Goal: Information Seeking & Learning: Understand process/instructions

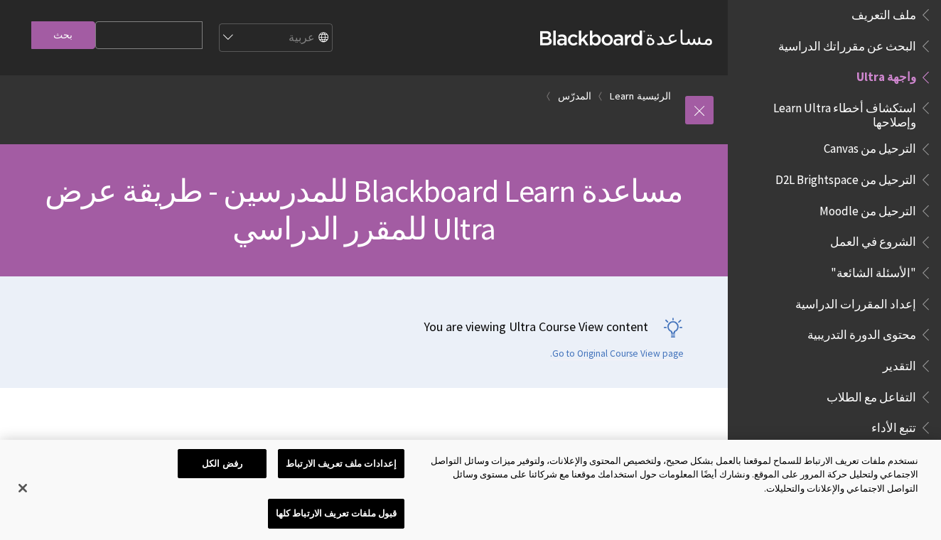
click at [865, 34] on span "البحث عن مقرراتك الدراسية" at bounding box center [847, 43] width 138 height 19
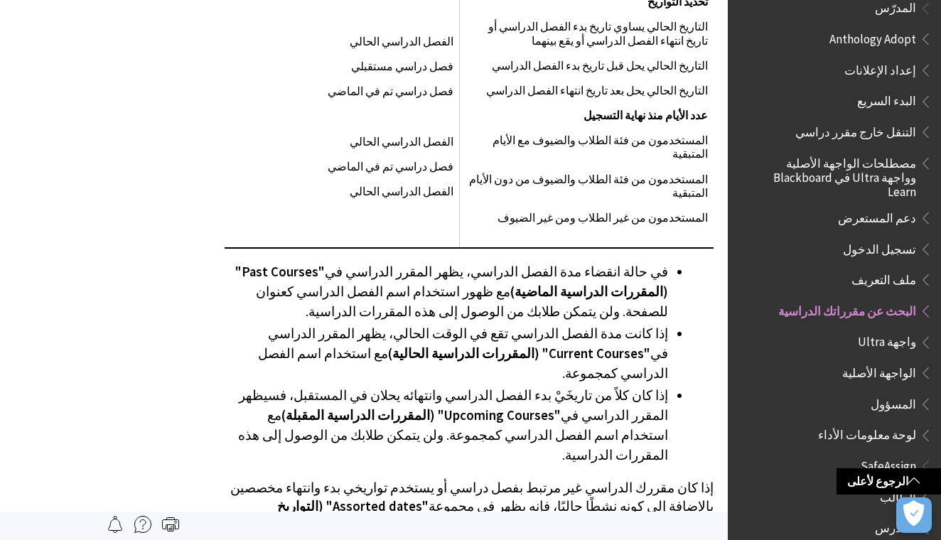
scroll to position [3377, 0]
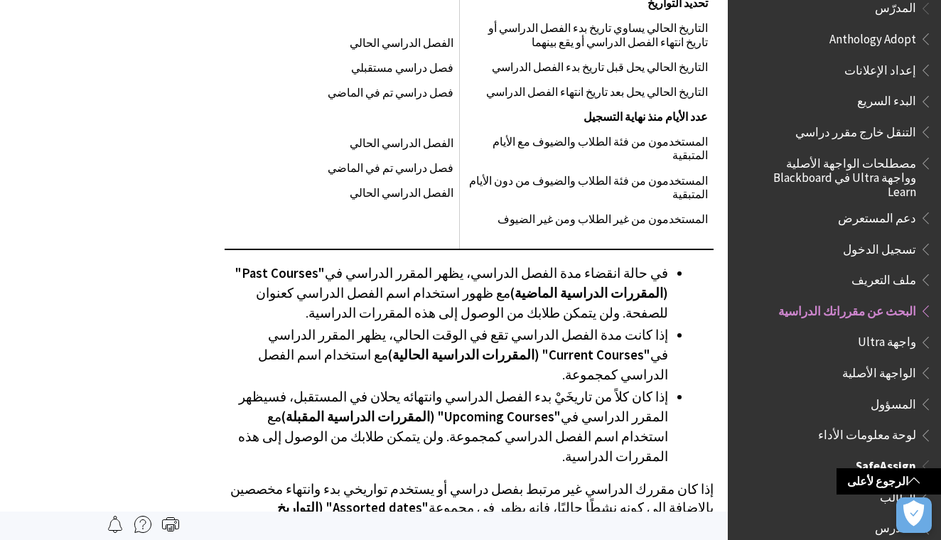
click at [899, 486] on span "الطالب" at bounding box center [898, 495] width 36 height 19
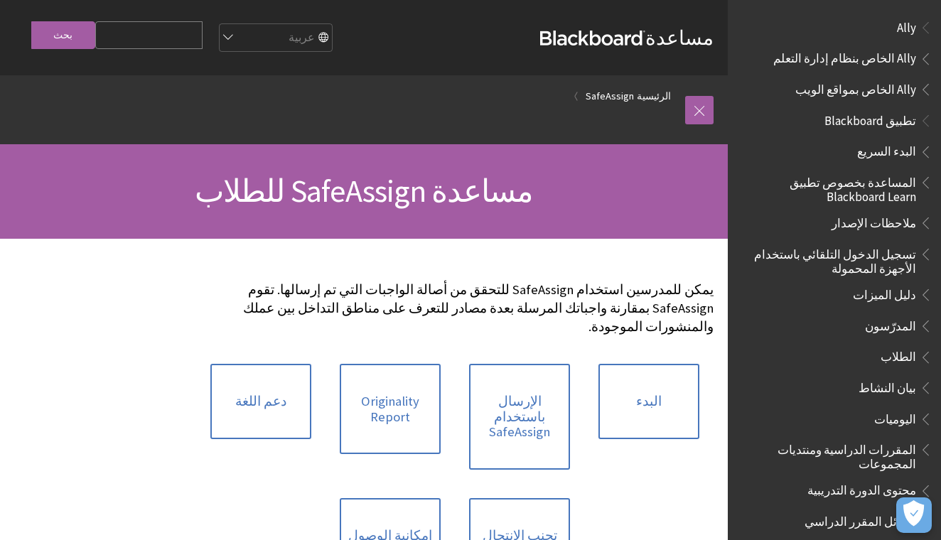
scroll to position [919, 0]
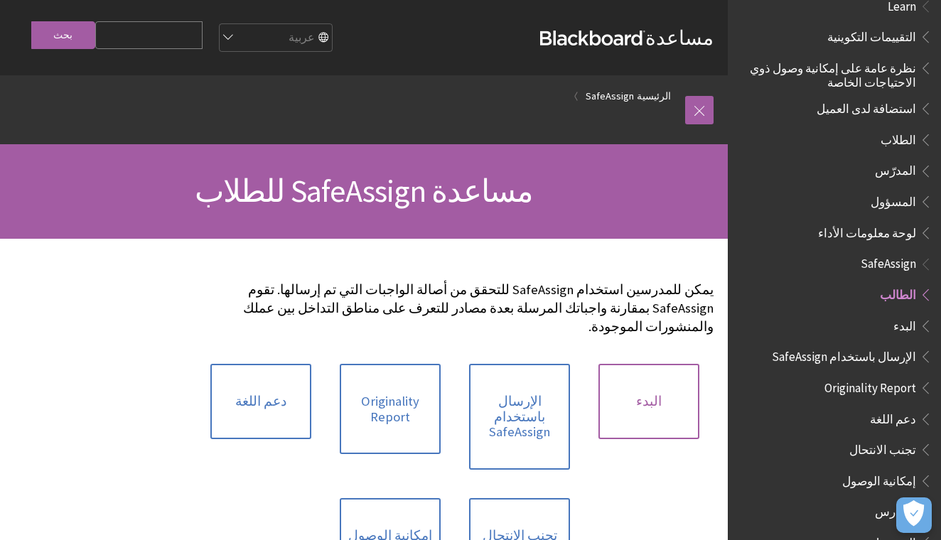
click at [655, 393] on link "البدء" at bounding box center [649, 401] width 101 height 75
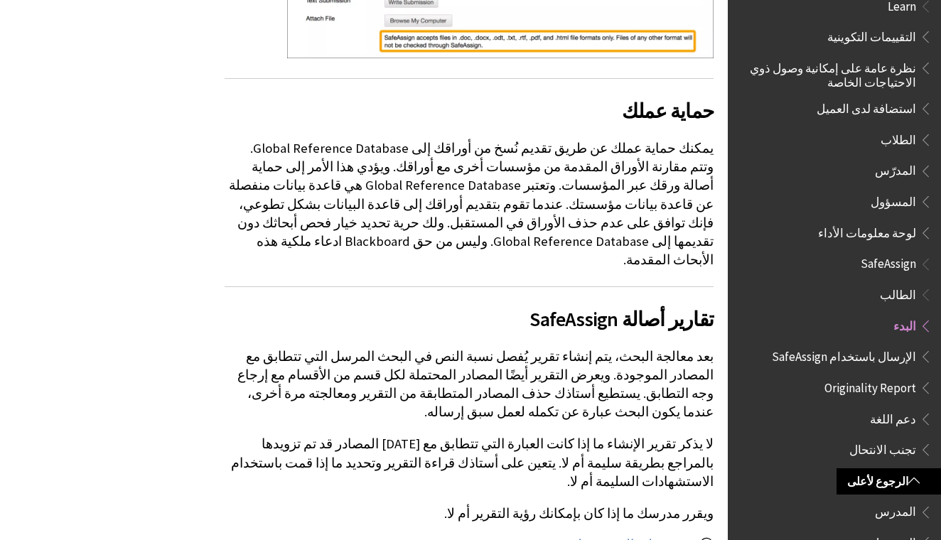
scroll to position [691, 0]
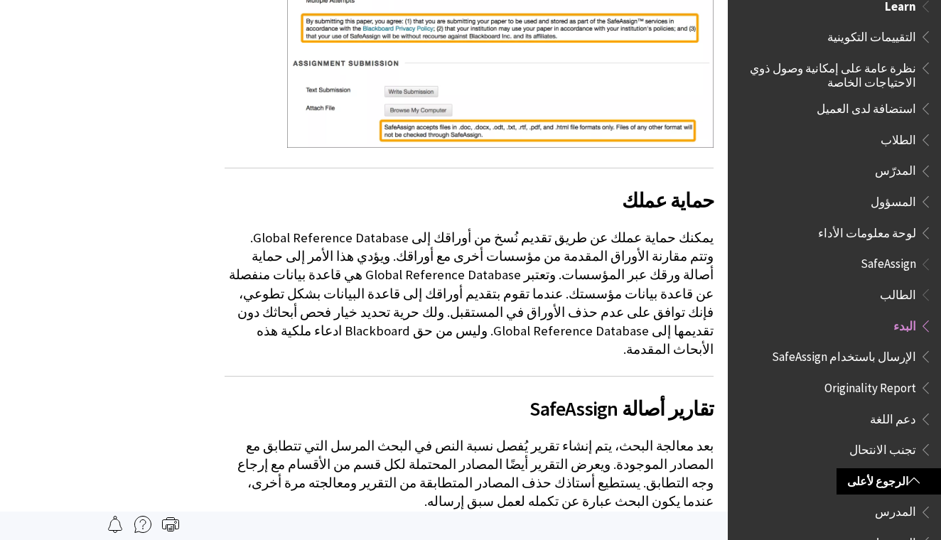
click at [911, 128] on span "الطلاب" at bounding box center [899, 137] width 36 height 19
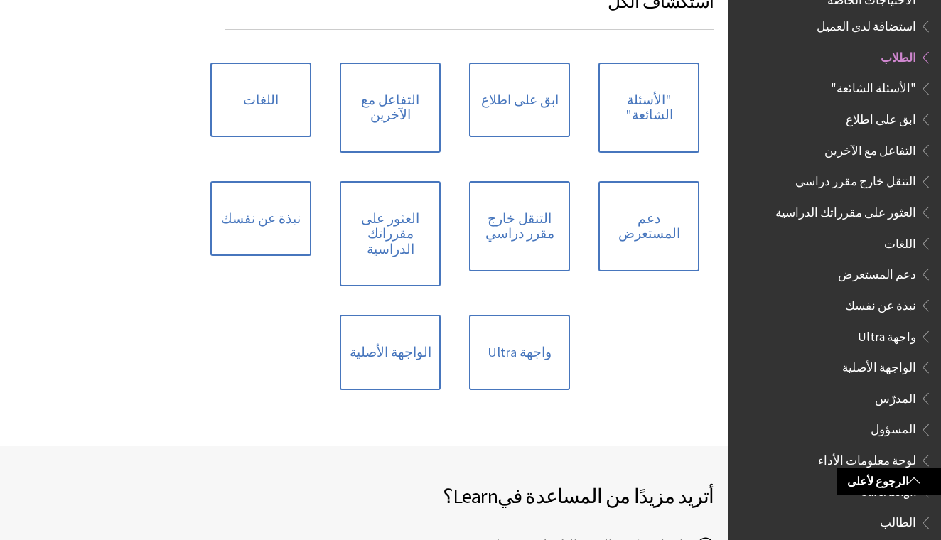
scroll to position [1358, 0]
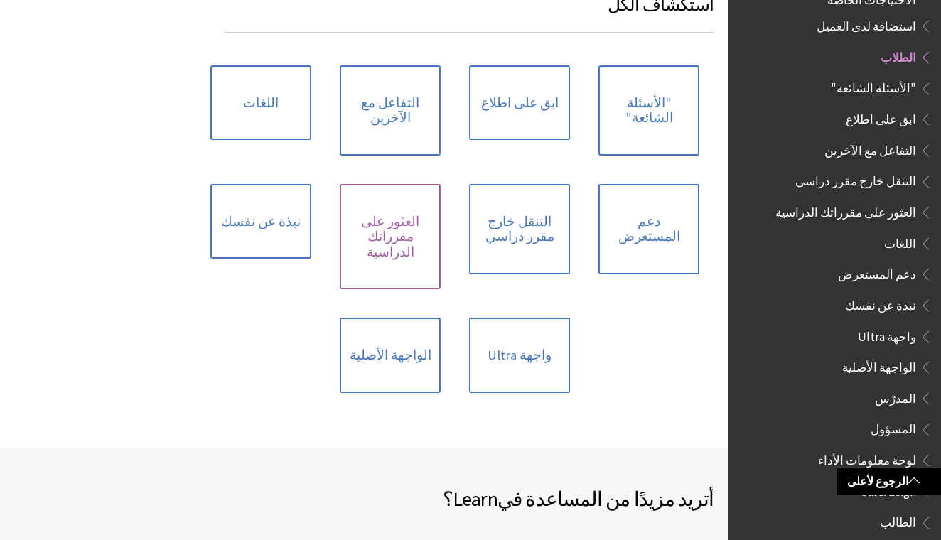
click at [375, 217] on link "العثور على مقرراتك الدراسية" at bounding box center [390, 237] width 101 height 106
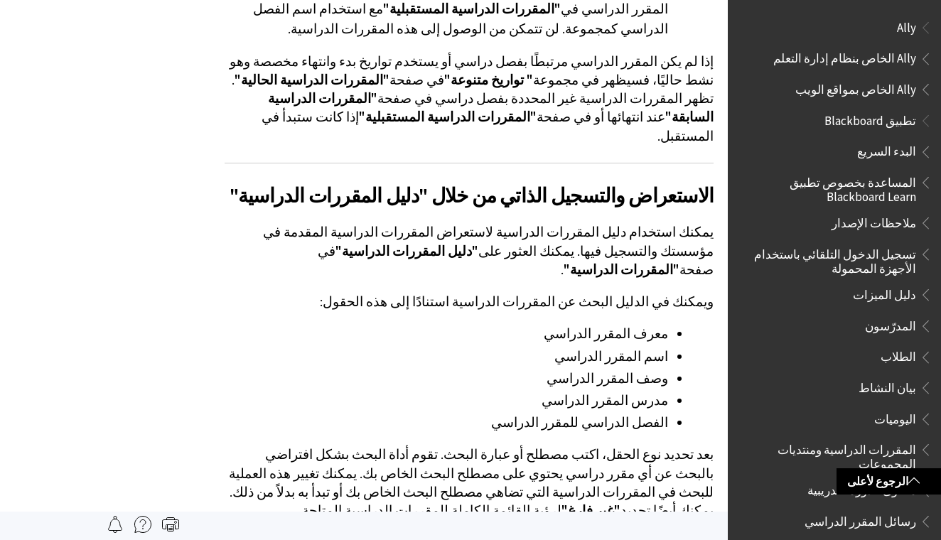
scroll to position [2318, 0]
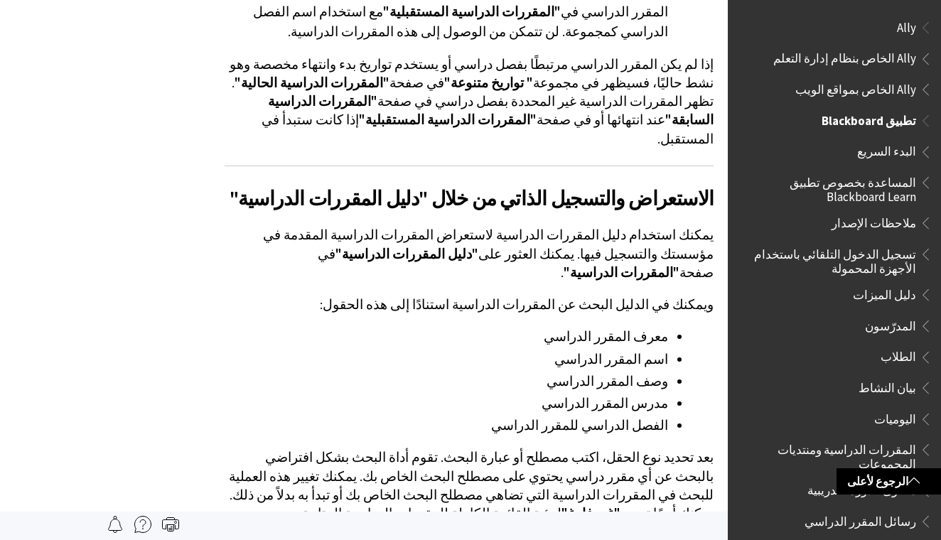
click at [880, 119] on span "تطبيق Blackboard" at bounding box center [869, 118] width 95 height 19
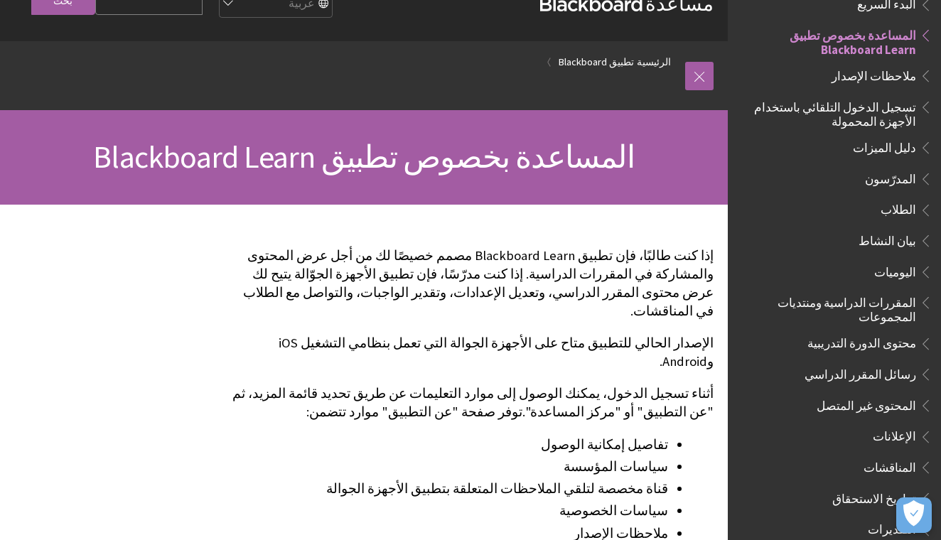
scroll to position [36, 0]
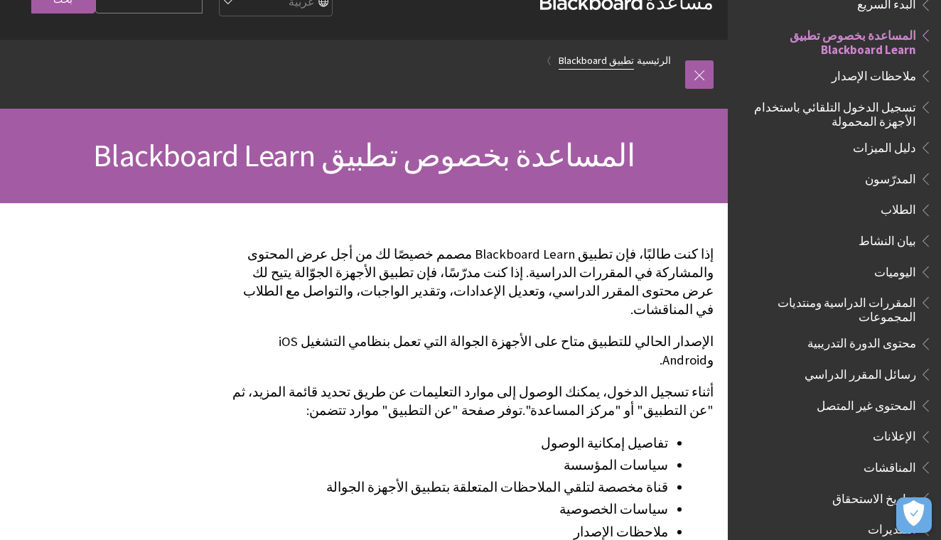
click at [600, 61] on link "تطبيق Blackboard" at bounding box center [596, 61] width 75 height 18
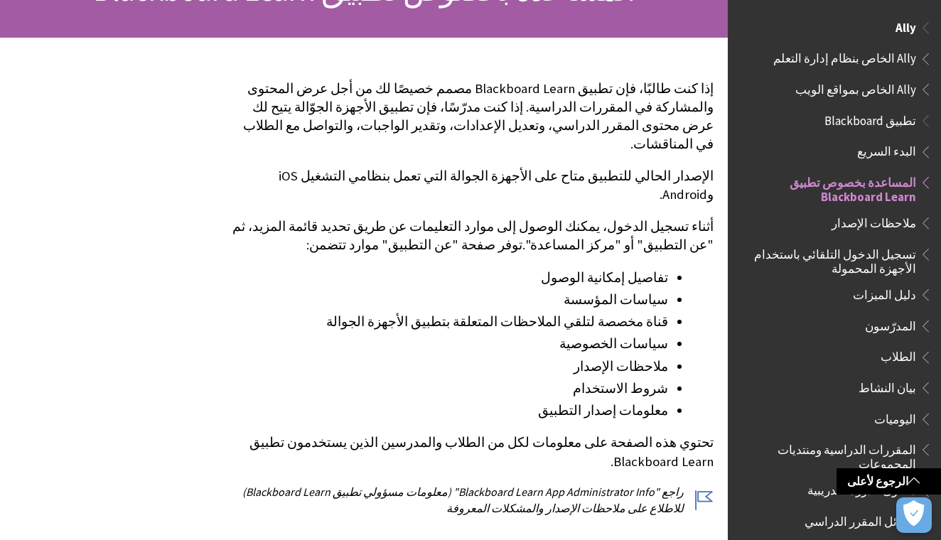
click at [919, 28] on span "Book outline for Anthology Ally Help" at bounding box center [923, 25] width 15 height 18
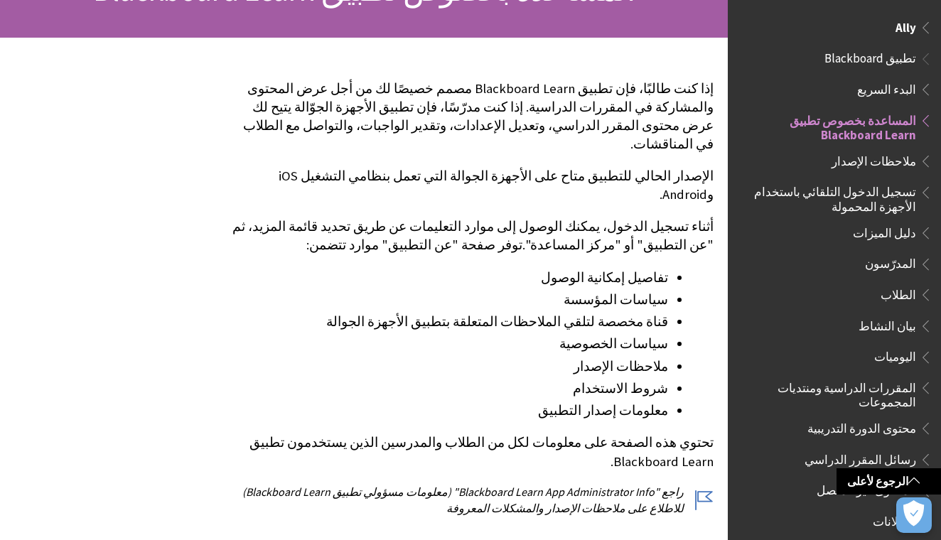
click at [891, 61] on span "تطبيق Blackboard" at bounding box center [871, 56] width 92 height 19
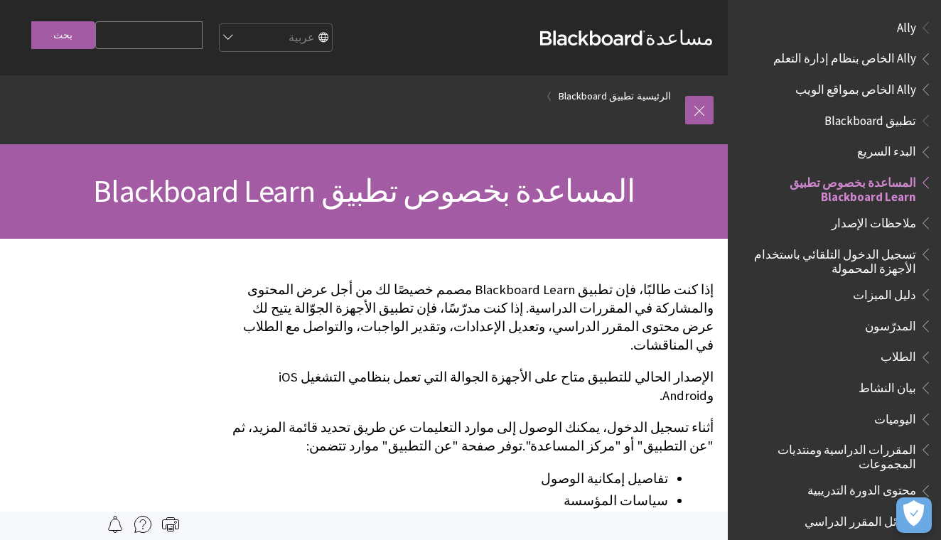
scroll to position [147, 0]
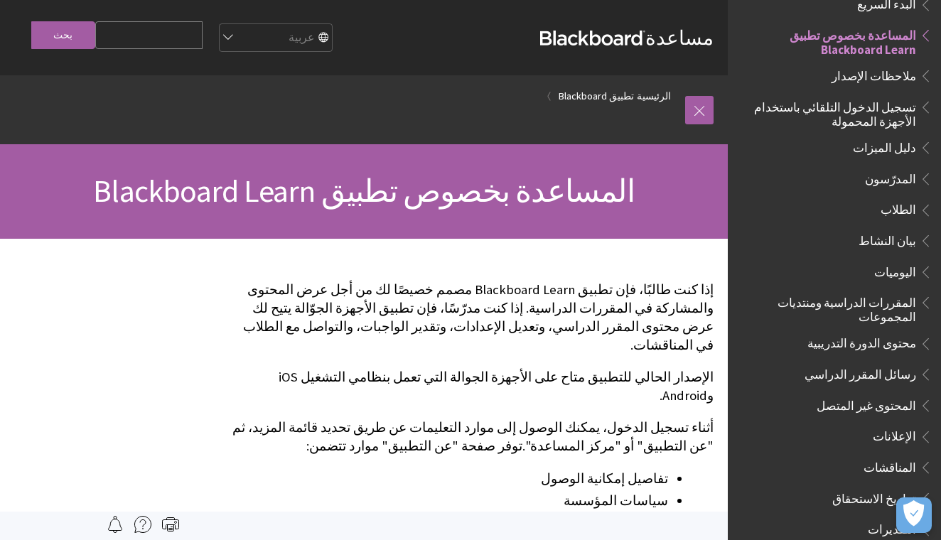
click at [805, 105] on span "تسجيل الدخول التلقائي باستخدام الأجهزة المحمولة" at bounding box center [830, 111] width 171 height 33
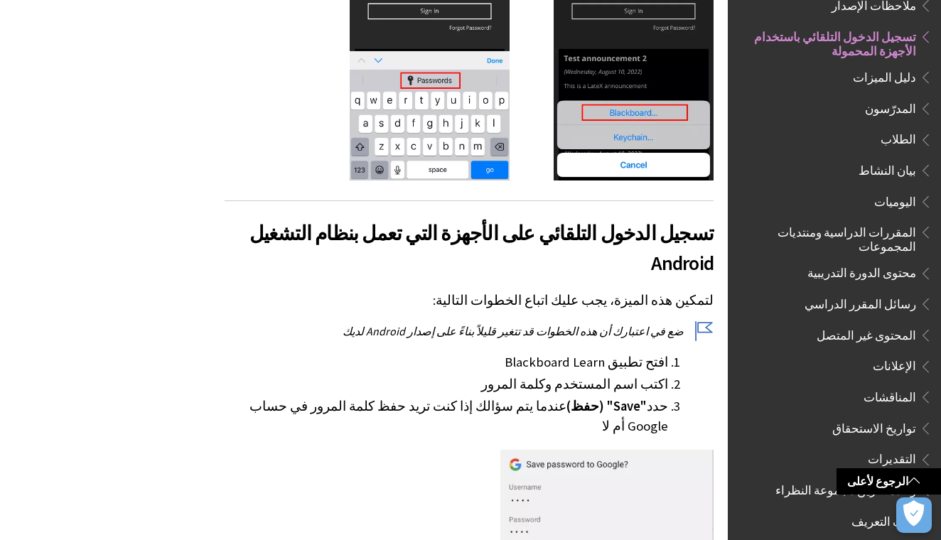
scroll to position [1371, 0]
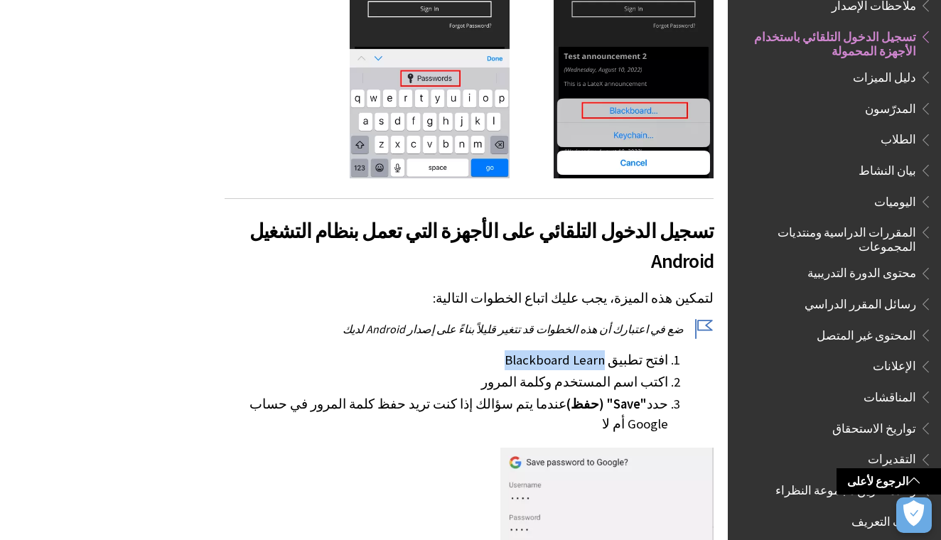
drag, startPoint x: 621, startPoint y: 183, endPoint x: 564, endPoint y: 194, distance: 57.2
click at [564, 350] on li "افتح تطبيق Blackboard Learn" at bounding box center [447, 360] width 444 height 20
drag, startPoint x: 570, startPoint y: 185, endPoint x: 619, endPoint y: 183, distance: 49.1
click at [585, 373] on li "اكتب اسم المستخدم وكلمة المرور" at bounding box center [447, 383] width 444 height 20
drag, startPoint x: 619, startPoint y: 186, endPoint x: 528, endPoint y: 194, distance: 92.1
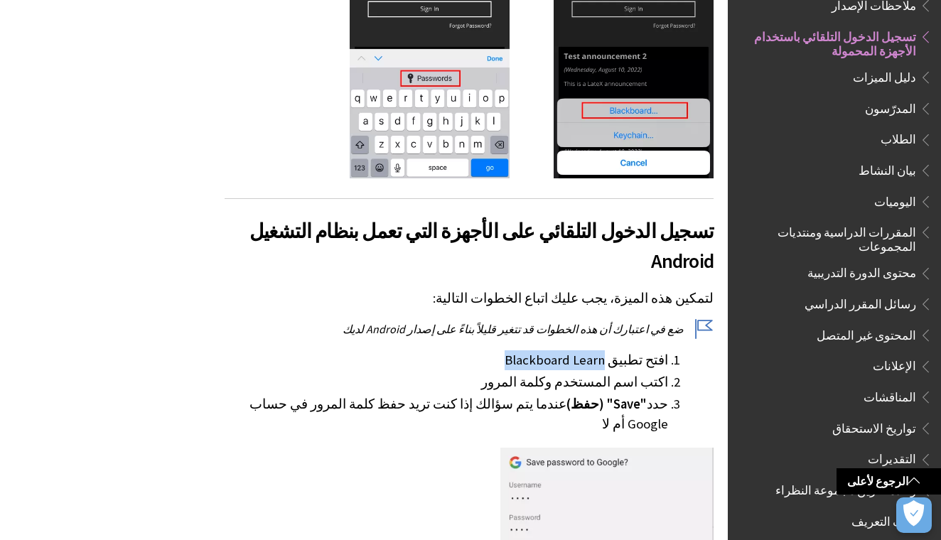
click at [528, 350] on li "افتح تطبيق Blackboard Learn" at bounding box center [447, 360] width 444 height 20
click at [535, 350] on li "افتح تطبيق Blackboard Learn" at bounding box center [447, 360] width 444 height 20
drag, startPoint x: 623, startPoint y: 183, endPoint x: 591, endPoint y: 193, distance: 33.3
click at [591, 350] on li "افتح تطبيق Blackboard Learn" at bounding box center [447, 360] width 444 height 20
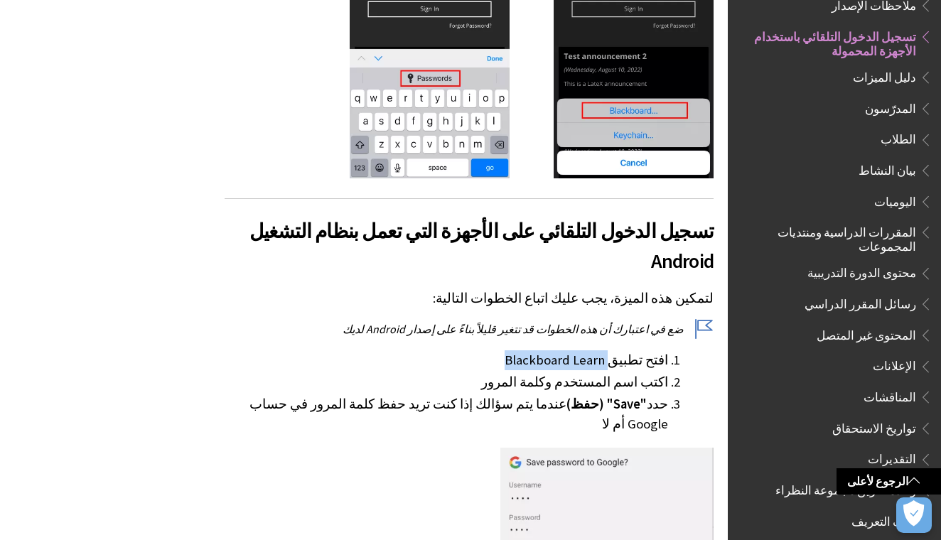
click at [592, 350] on li "افتح تطبيق Blackboard Learn" at bounding box center [447, 360] width 444 height 20
drag, startPoint x: 578, startPoint y: 187, endPoint x: 610, endPoint y: 188, distance: 32.0
drag, startPoint x: 619, startPoint y: 187, endPoint x: 546, endPoint y: 196, distance: 73.7
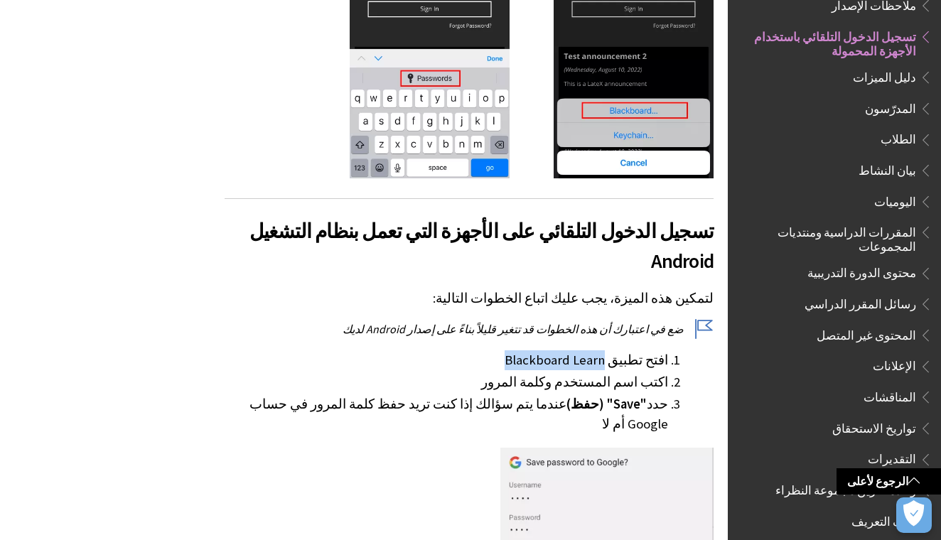
click at [546, 350] on ol "افتح تطبيق Blackboard Learn اكتب اسم المستخدم وكلمة المرور حدد "Save" (حفظ) عند…" at bounding box center [469, 392] width 489 height 84
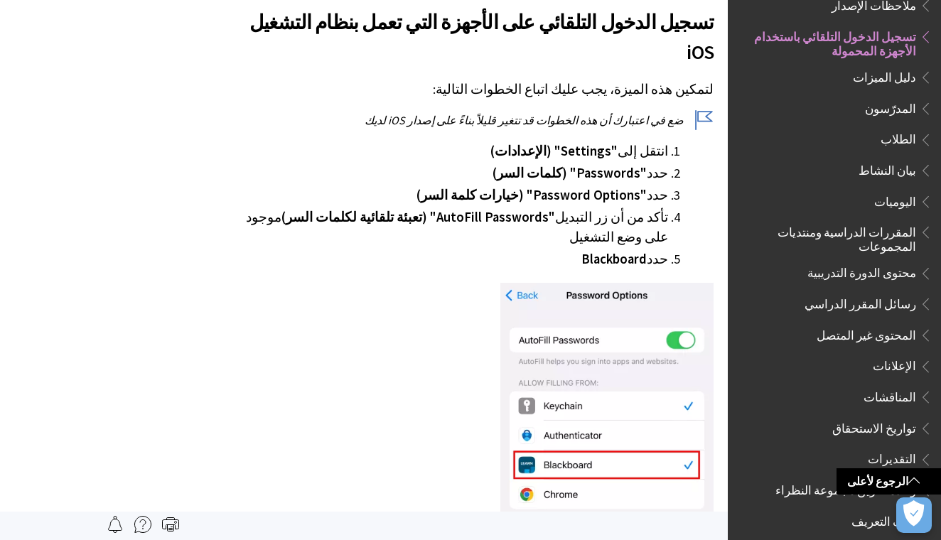
scroll to position [395, 0]
